Goal: Navigation & Orientation: Find specific page/section

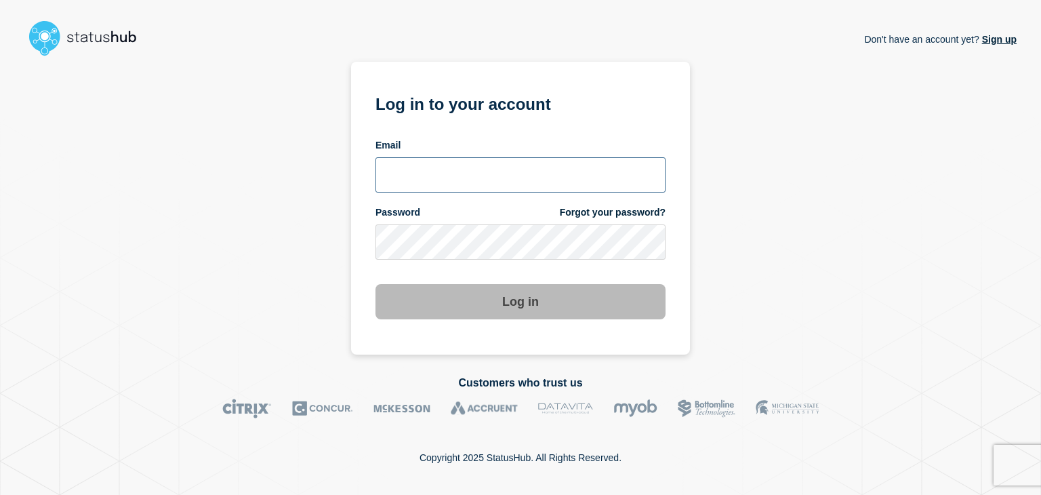
type input "[PERSON_NAME][EMAIL_ADDRESS][PERSON_NAME][DOMAIN_NAME]"
click at [480, 305] on button "Log in" at bounding box center [520, 301] width 290 height 35
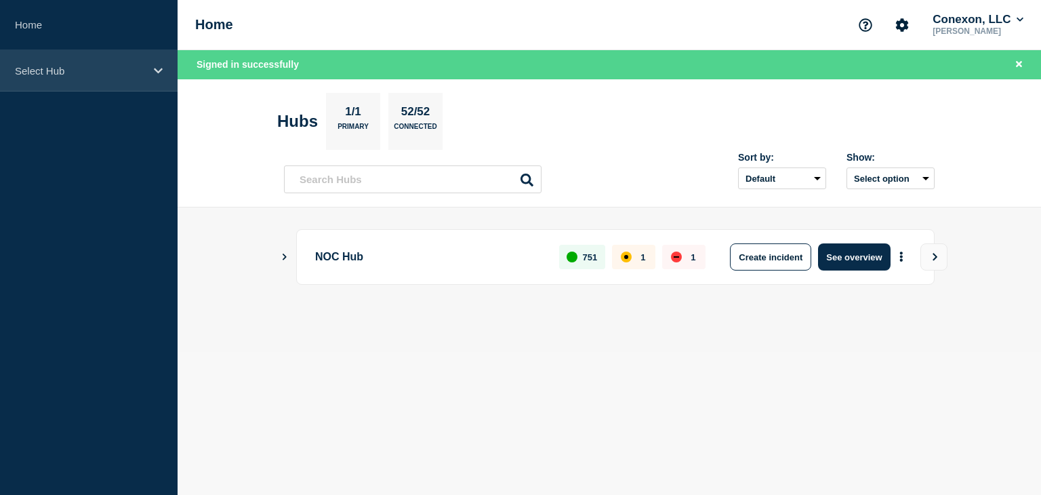
click at [95, 70] on p "Select Hub" at bounding box center [80, 71] width 130 height 12
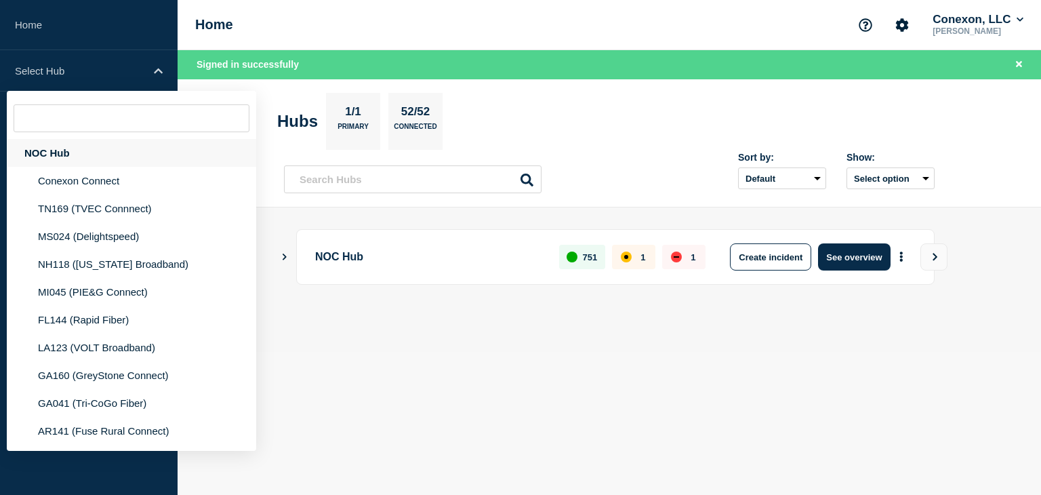
click at [71, 147] on div "NOC Hub" at bounding box center [131, 153] width 249 height 28
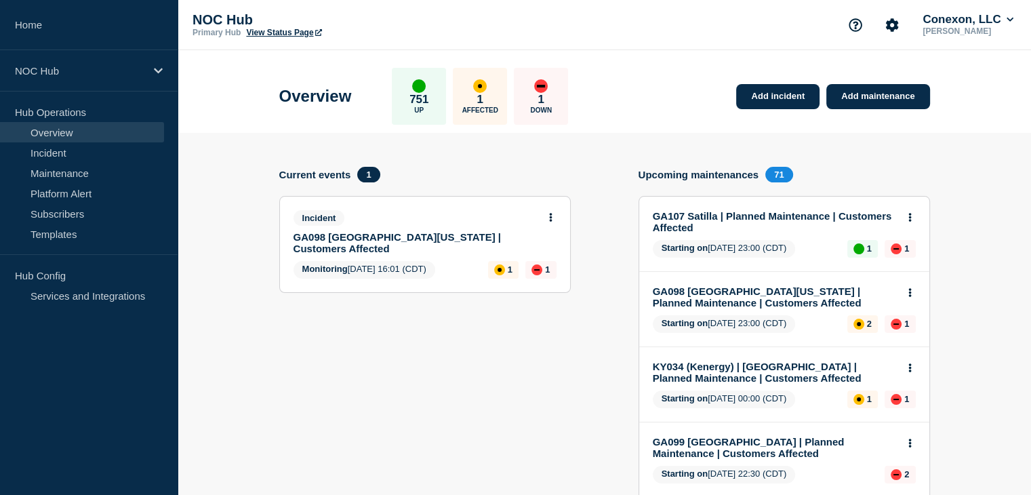
click at [1012, 22] on icon at bounding box center [1010, 20] width 7 height 8
click at [1001, 134] on li "User settings" at bounding box center [970, 129] width 73 height 12
click at [995, 130] on li "User settings" at bounding box center [970, 129] width 73 height 12
click at [946, 131] on link "User settings" at bounding box center [964, 129] width 60 height 12
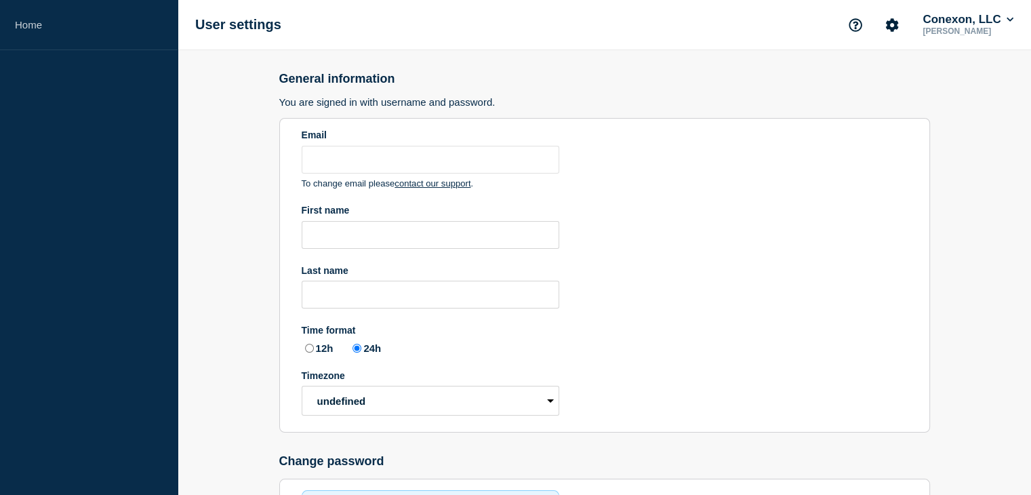
type input "amanda.mckeehan@conexon.us"
type input "Amanda"
type input "McKeehan"
radio input "true"
select select "hub"
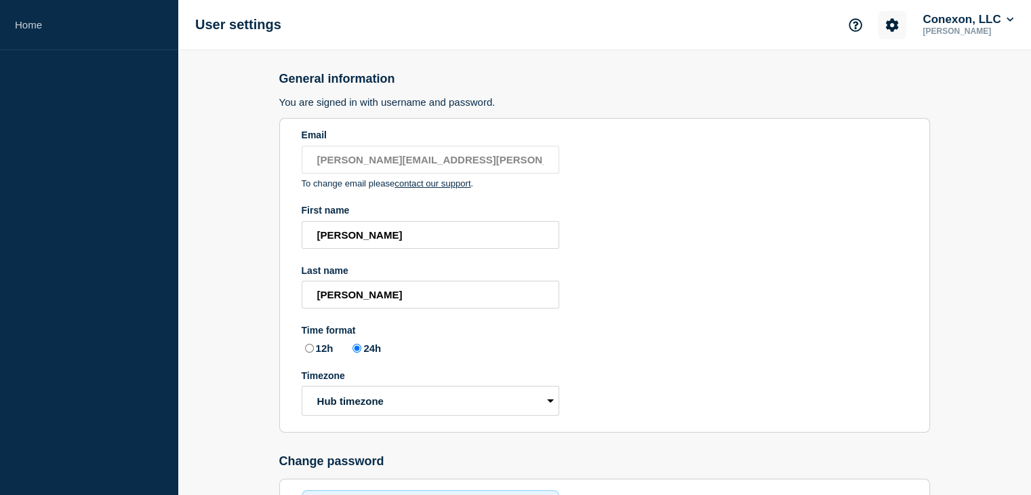
click at [895, 23] on icon "Account settings" at bounding box center [892, 25] width 14 height 14
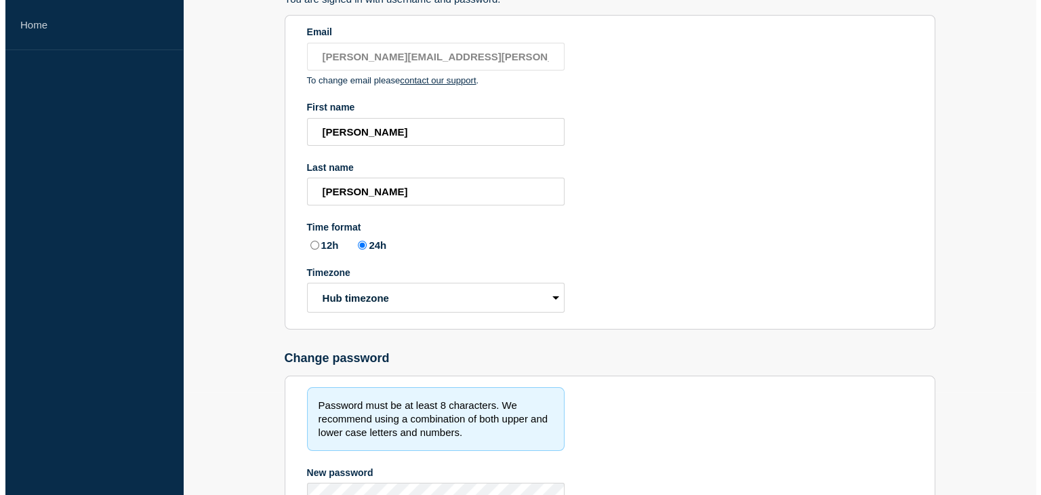
scroll to position [0, 0]
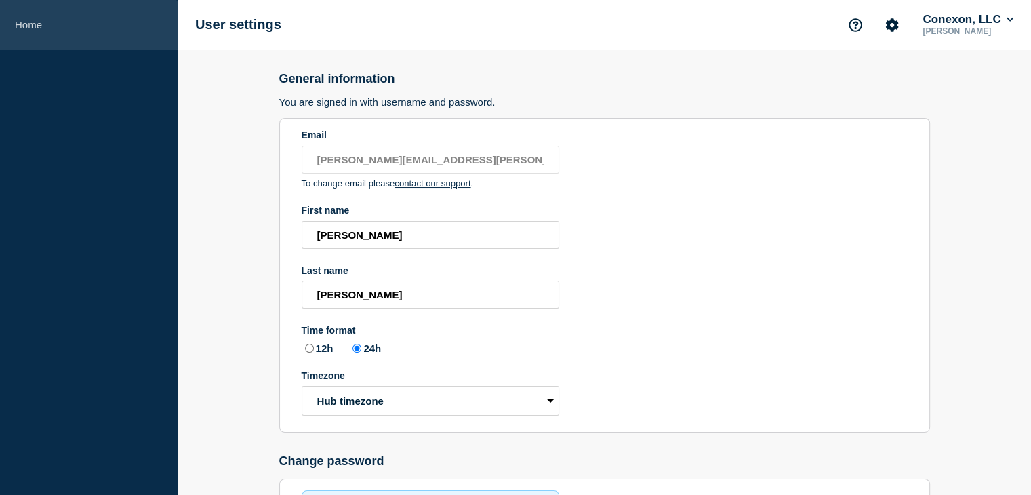
click at [54, 24] on link "Home" at bounding box center [89, 25] width 178 height 50
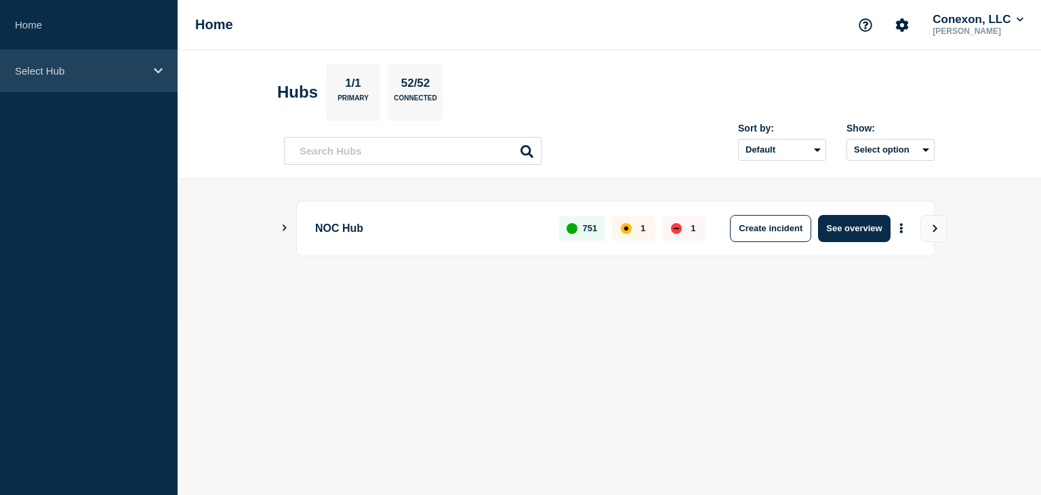
click at [119, 65] on p "Select Hub" at bounding box center [80, 71] width 130 height 12
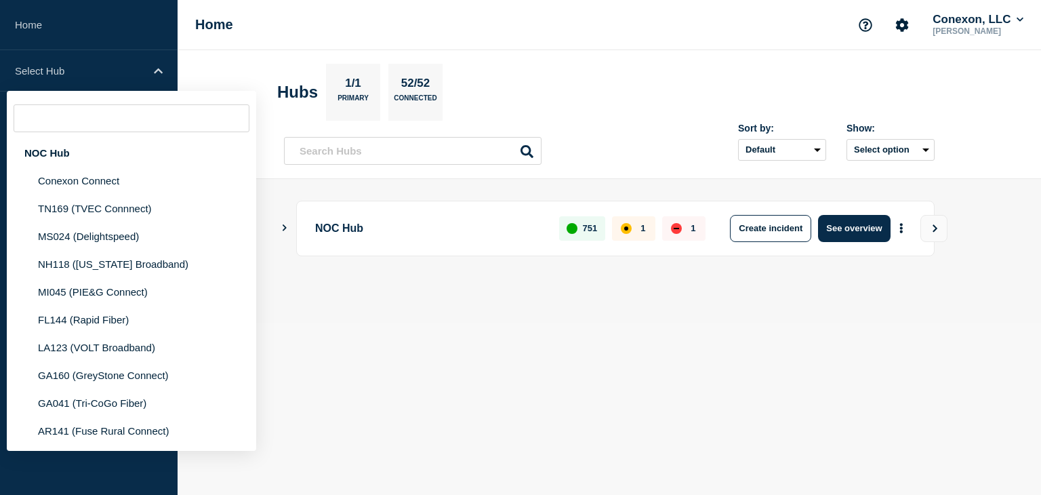
click at [310, 291] on div "NOC Hub 751 1 1 Create incident See overview" at bounding box center [609, 251] width 651 height 101
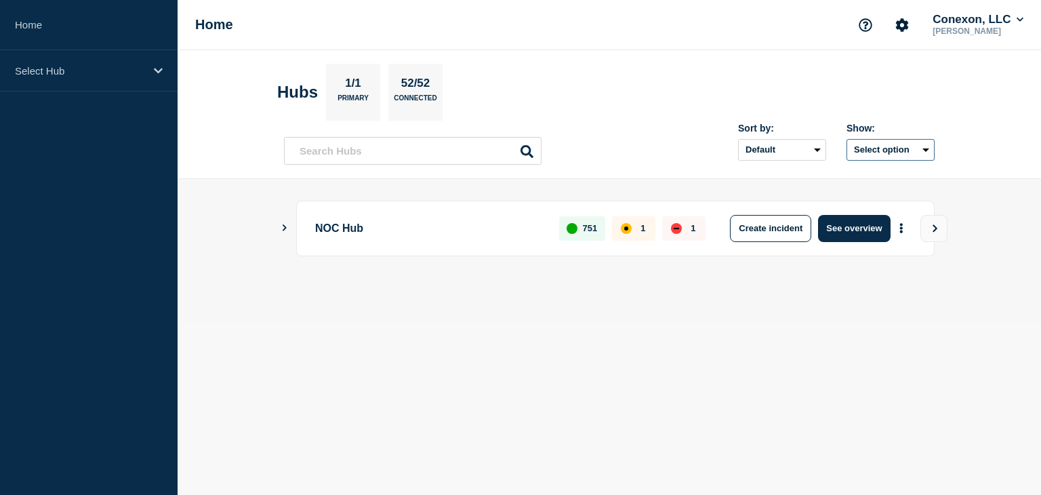
click at [893, 142] on button "Select option" at bounding box center [891, 150] width 88 height 22
click at [782, 155] on select "Default Last added Last updated Most active A-Z" at bounding box center [782, 150] width 88 height 22
click at [751, 77] on section "Hubs 1/1 Primary 52/52 Connected" at bounding box center [609, 92] width 664 height 57
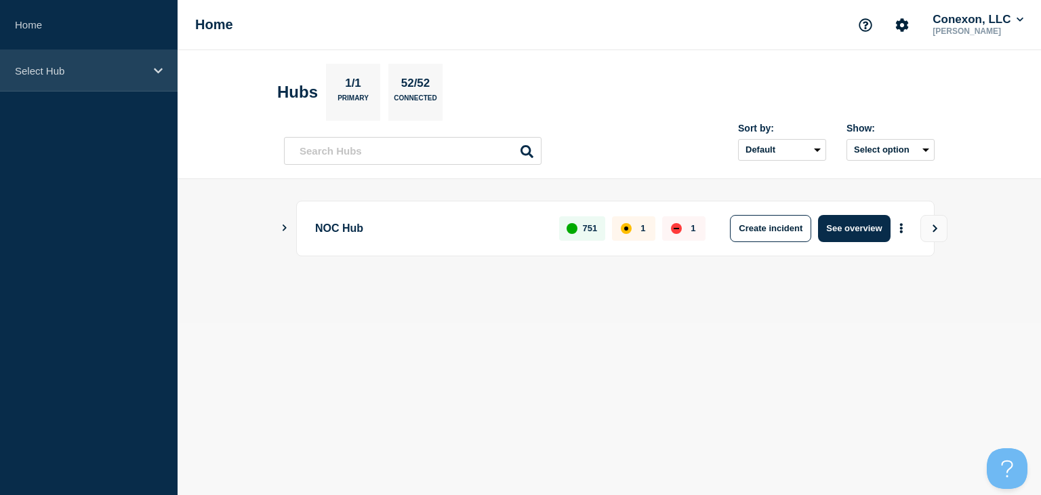
click at [68, 74] on p "Select Hub" at bounding box center [80, 71] width 130 height 12
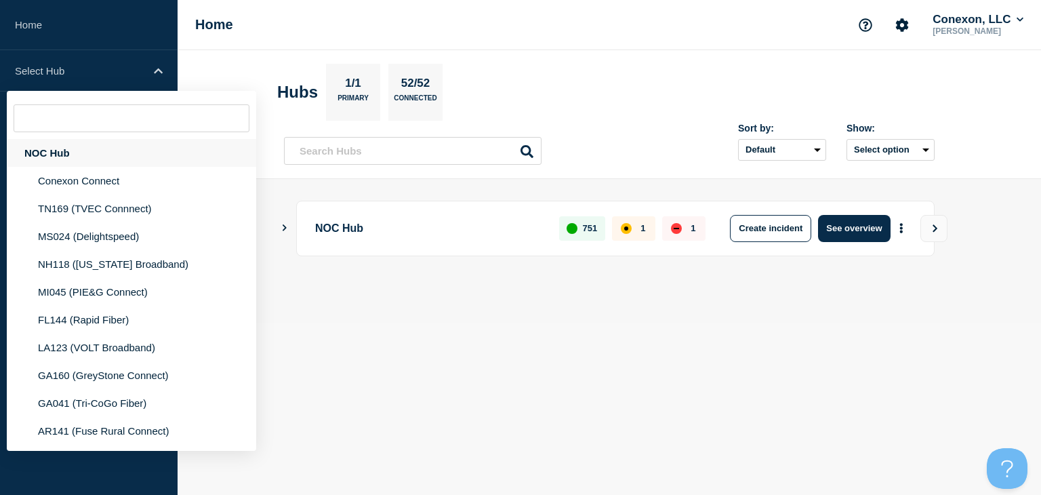
click at [60, 153] on div "NOC Hub" at bounding box center [131, 153] width 249 height 28
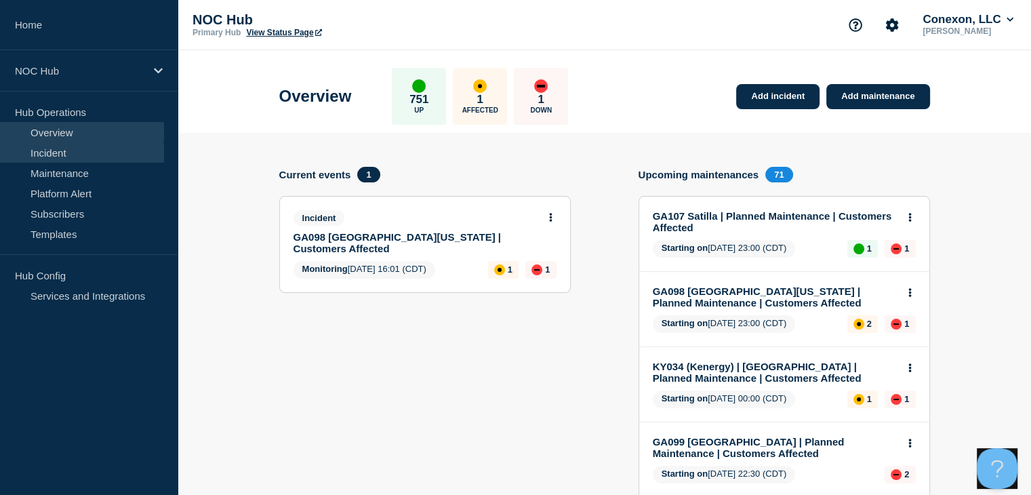
click at [60, 155] on link "Incident" at bounding box center [82, 152] width 164 height 20
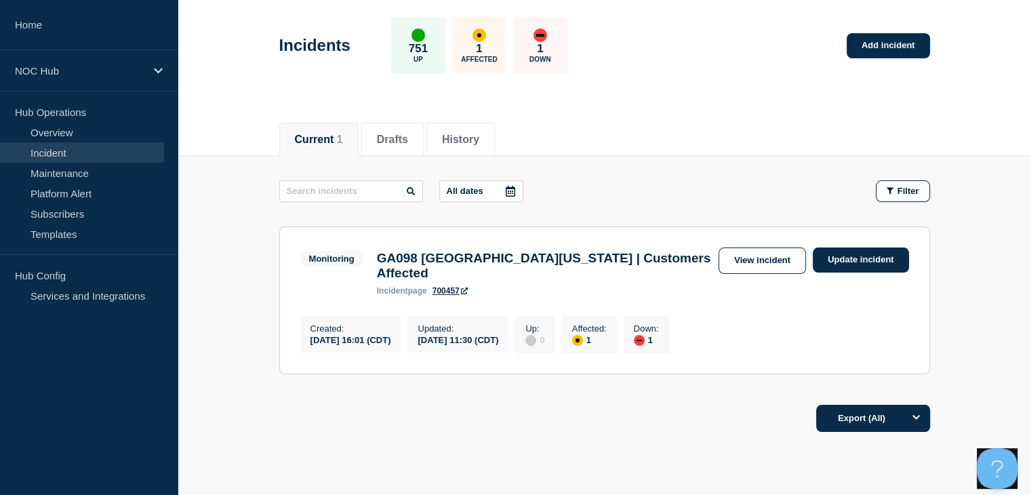
scroll to position [103, 0]
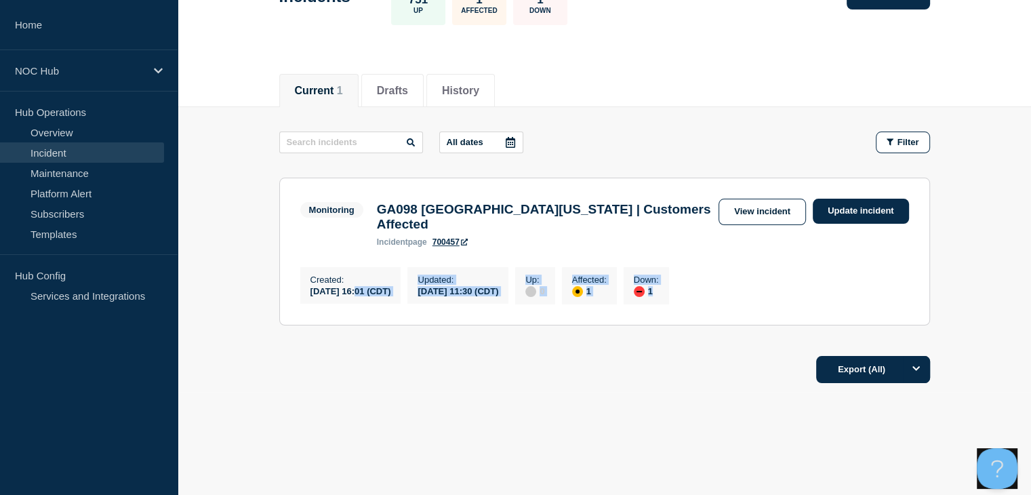
drag, startPoint x: 431, startPoint y: 211, endPoint x: 355, endPoint y: 334, distance: 144.3
click at [355, 334] on div "Current Drafts History Current 1 Drafts History All dates Filter Monitoring 1 A…" at bounding box center [604, 273] width 853 height 426
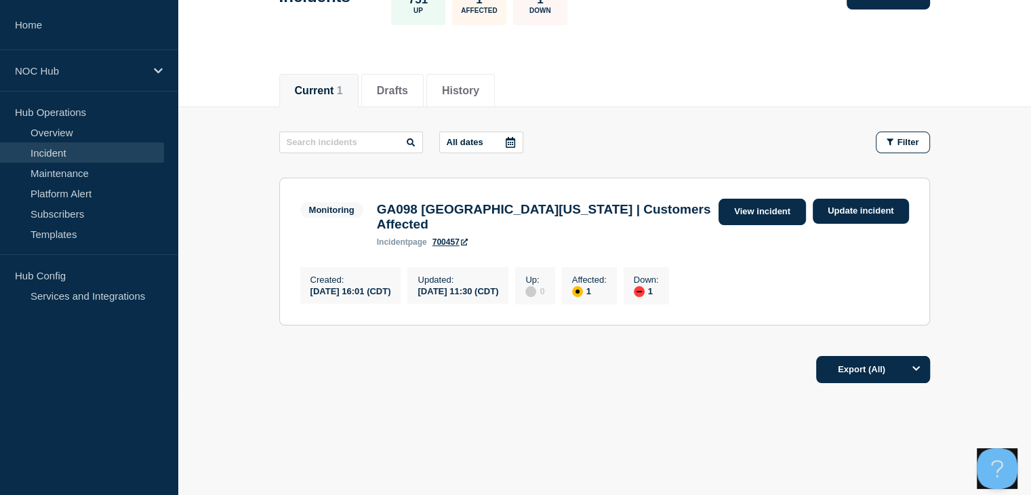
drag, startPoint x: 772, startPoint y: 193, endPoint x: 767, endPoint y: 199, distance: 7.7
drag, startPoint x: 767, startPoint y: 199, endPoint x: 759, endPoint y: 208, distance: 12.1
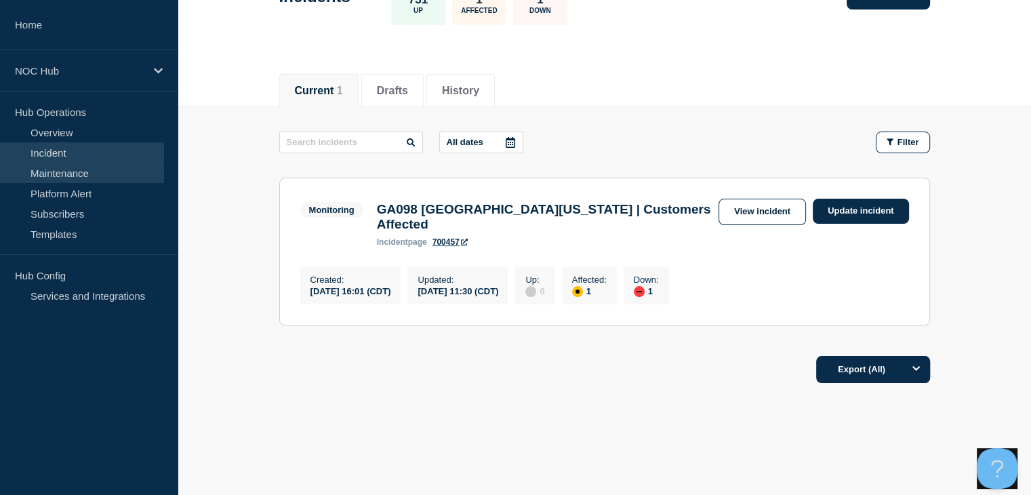
click at [79, 164] on link "Maintenance" at bounding box center [82, 173] width 164 height 20
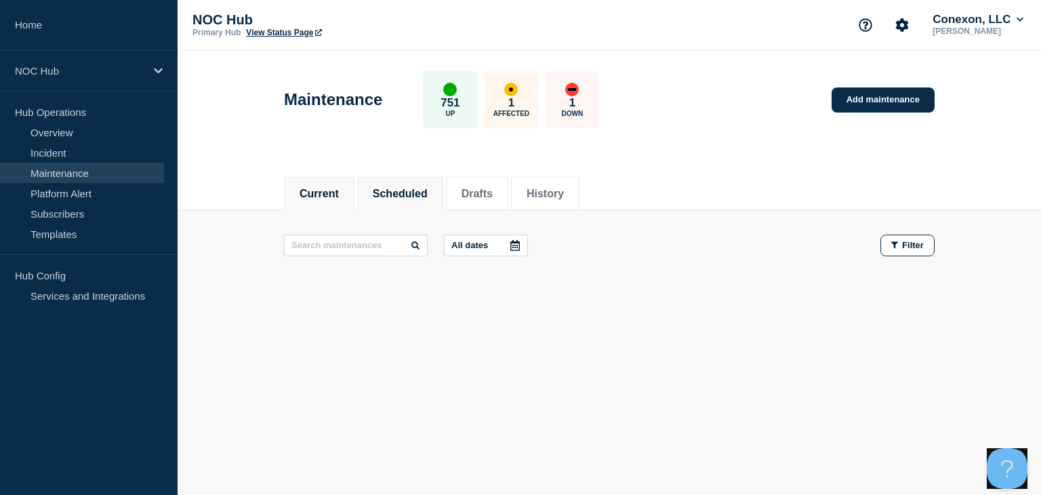
click at [390, 190] on button "Scheduled" at bounding box center [400, 194] width 55 height 12
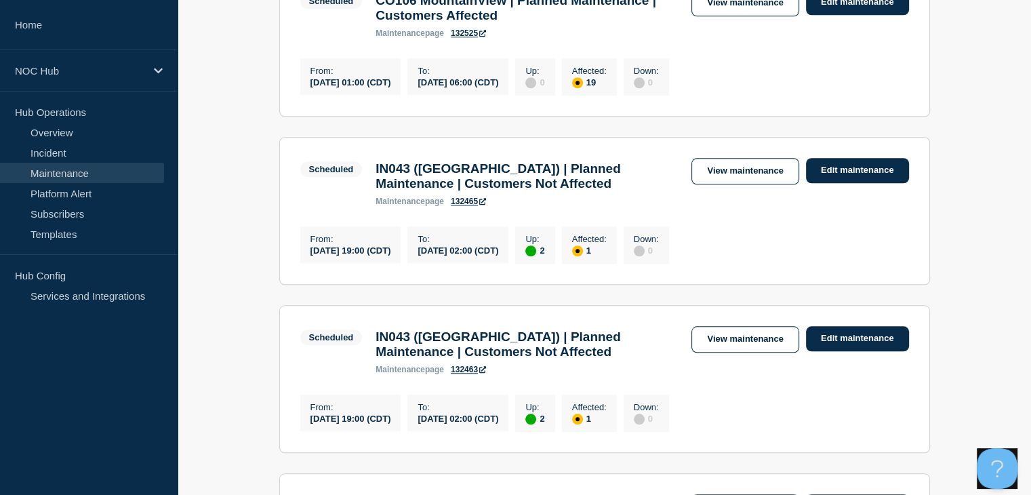
scroll to position [542, 0]
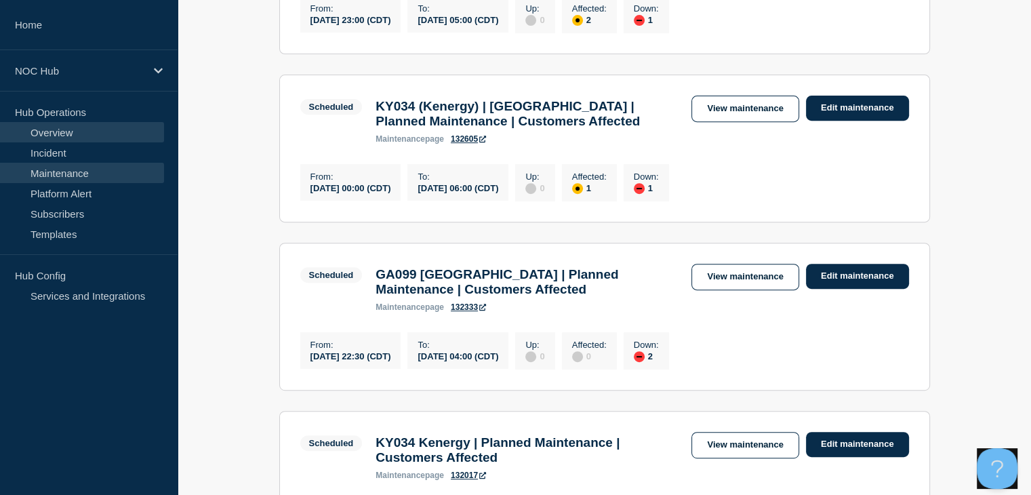
click at [89, 130] on link "Overview" at bounding box center [82, 132] width 164 height 20
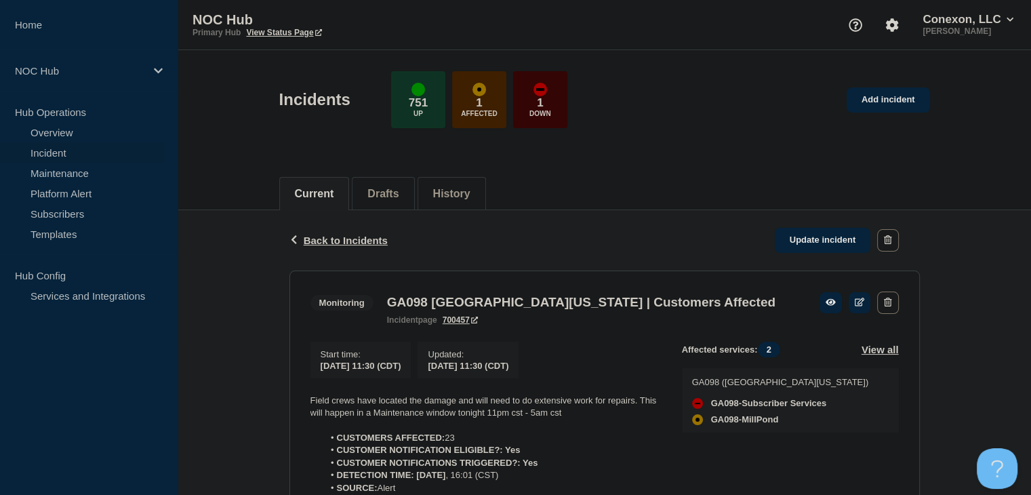
scroll to position [203, 0]
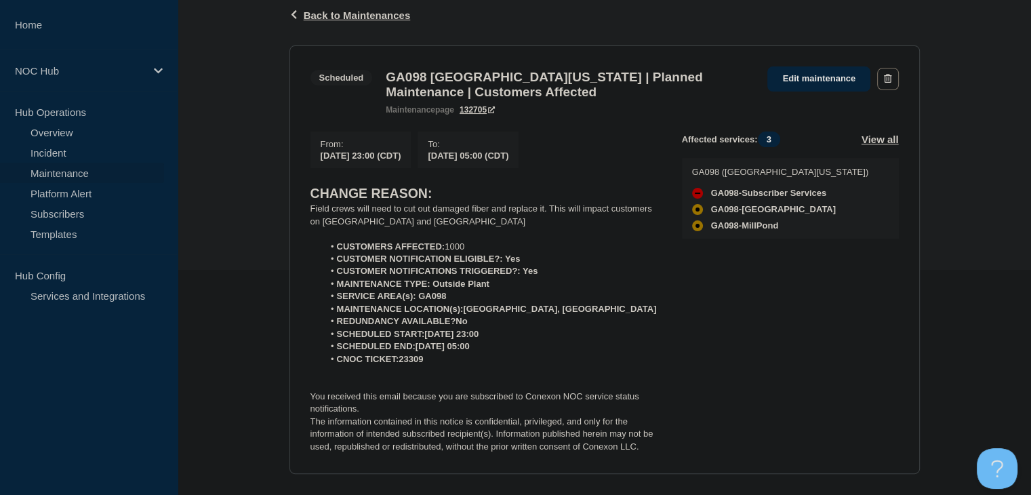
scroll to position [271, 0]
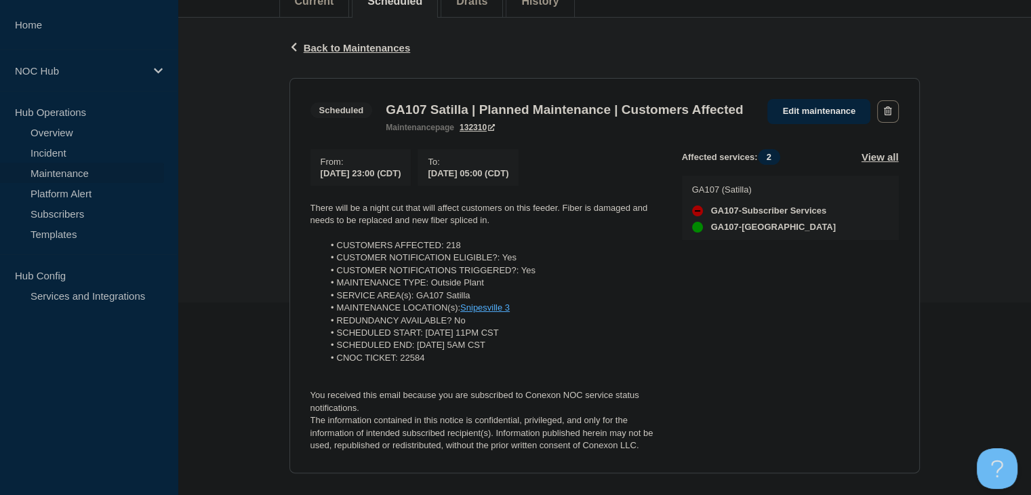
scroll to position [271, 0]
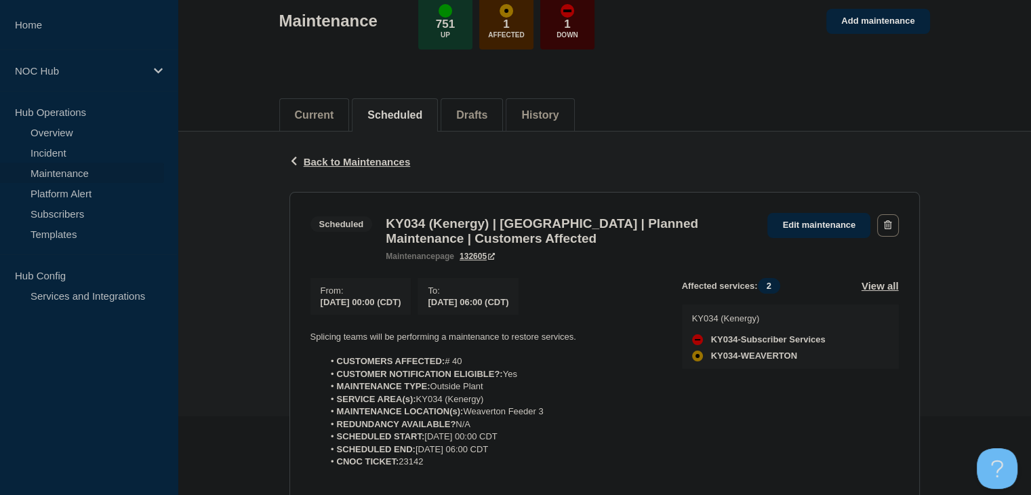
scroll to position [203, 0]
